Goal: Transaction & Acquisition: Purchase product/service

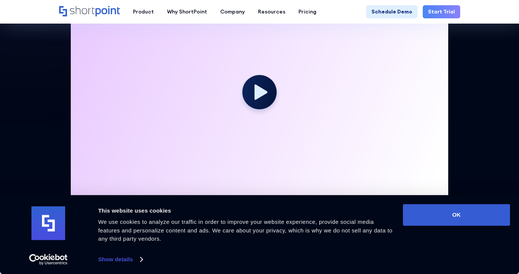
scroll to position [262, 0]
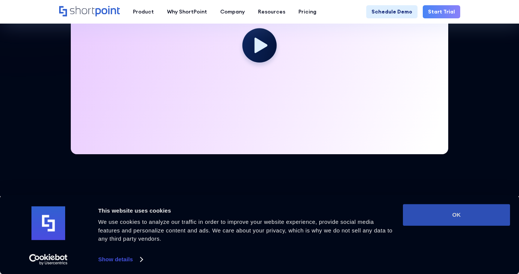
click at [436, 216] on button "OK" at bounding box center [456, 215] width 107 height 22
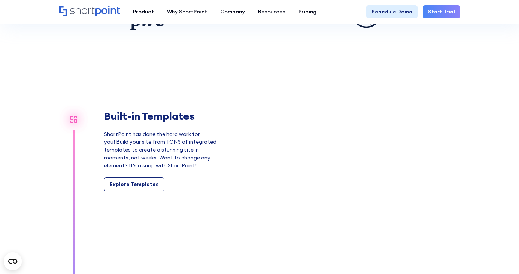
scroll to position [637, 0]
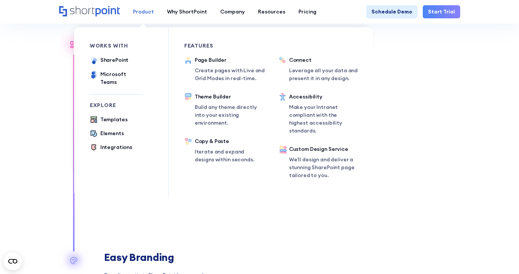
click at [135, 10] on div "Product" at bounding box center [143, 12] width 21 height 8
click at [112, 58] on div "SharePoint" at bounding box center [114, 60] width 28 height 8
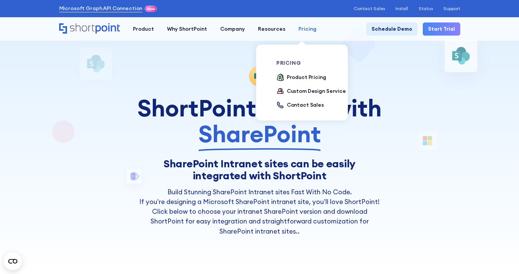
click at [305, 25] on div "Pricing" at bounding box center [308, 29] width 18 height 8
click at [302, 75] on div "Product Pricing" at bounding box center [306, 77] width 39 height 8
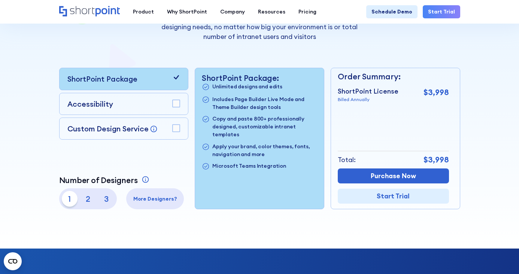
scroll to position [150, 0]
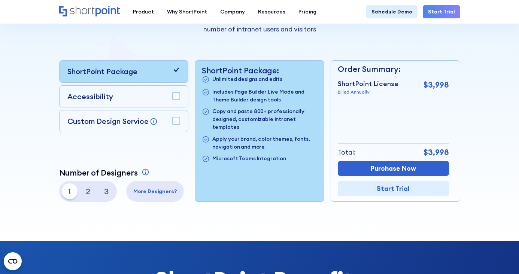
click at [176, 96] on rect at bounding box center [176, 96] width 7 height 7
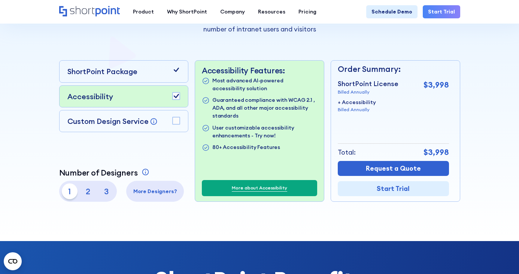
click at [172, 121] on icon at bounding box center [176, 121] width 8 height 8
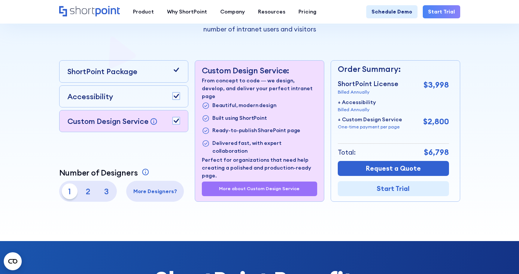
click at [172, 121] on icon at bounding box center [176, 121] width 8 height 8
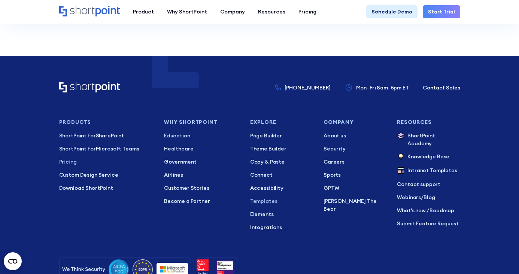
scroll to position [1511, 0]
